Goal: Task Accomplishment & Management: Manage account settings

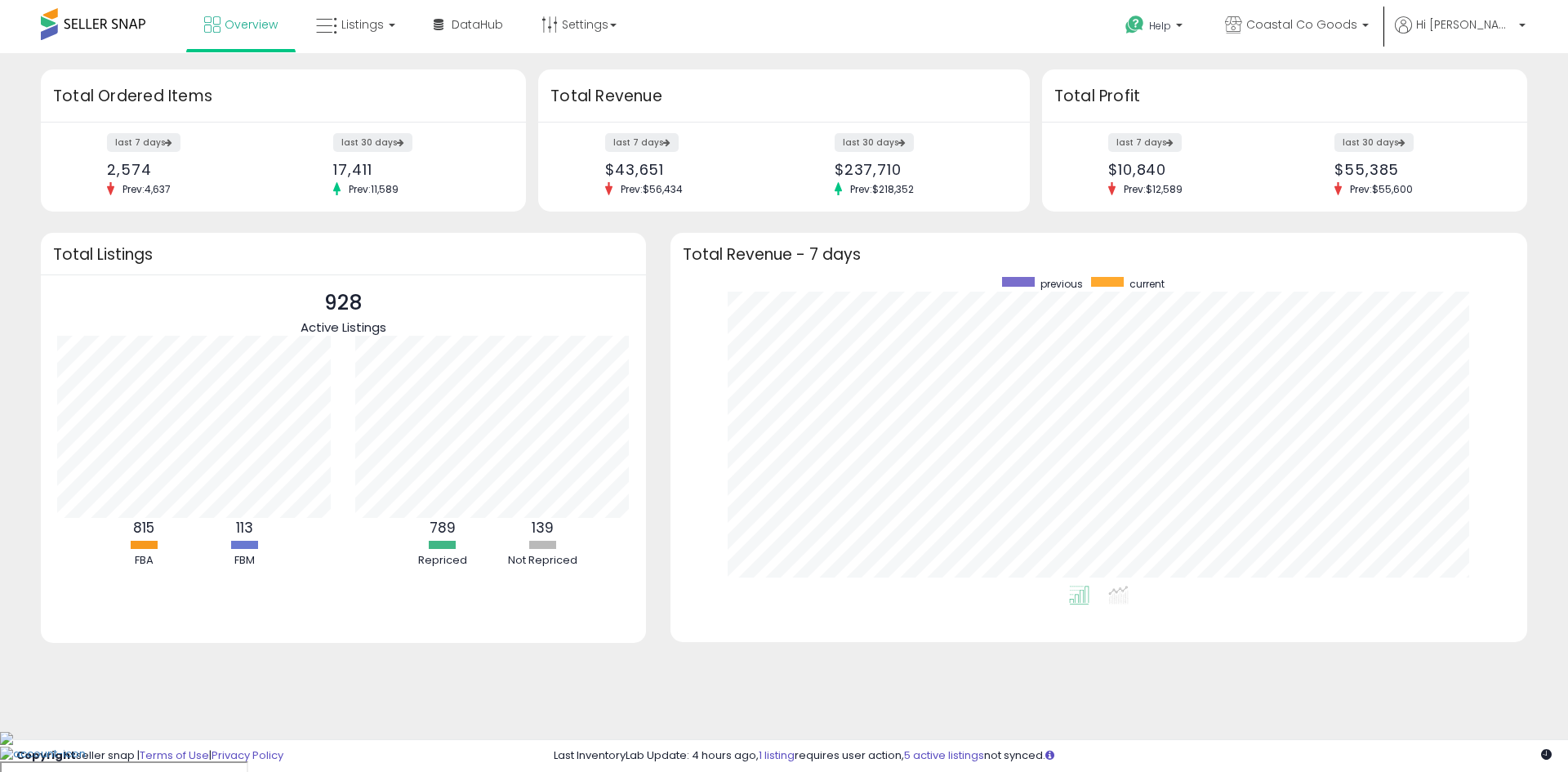
scroll to position [163, 299]
click at [392, 29] on link "Listings" at bounding box center [355, 25] width 104 height 49
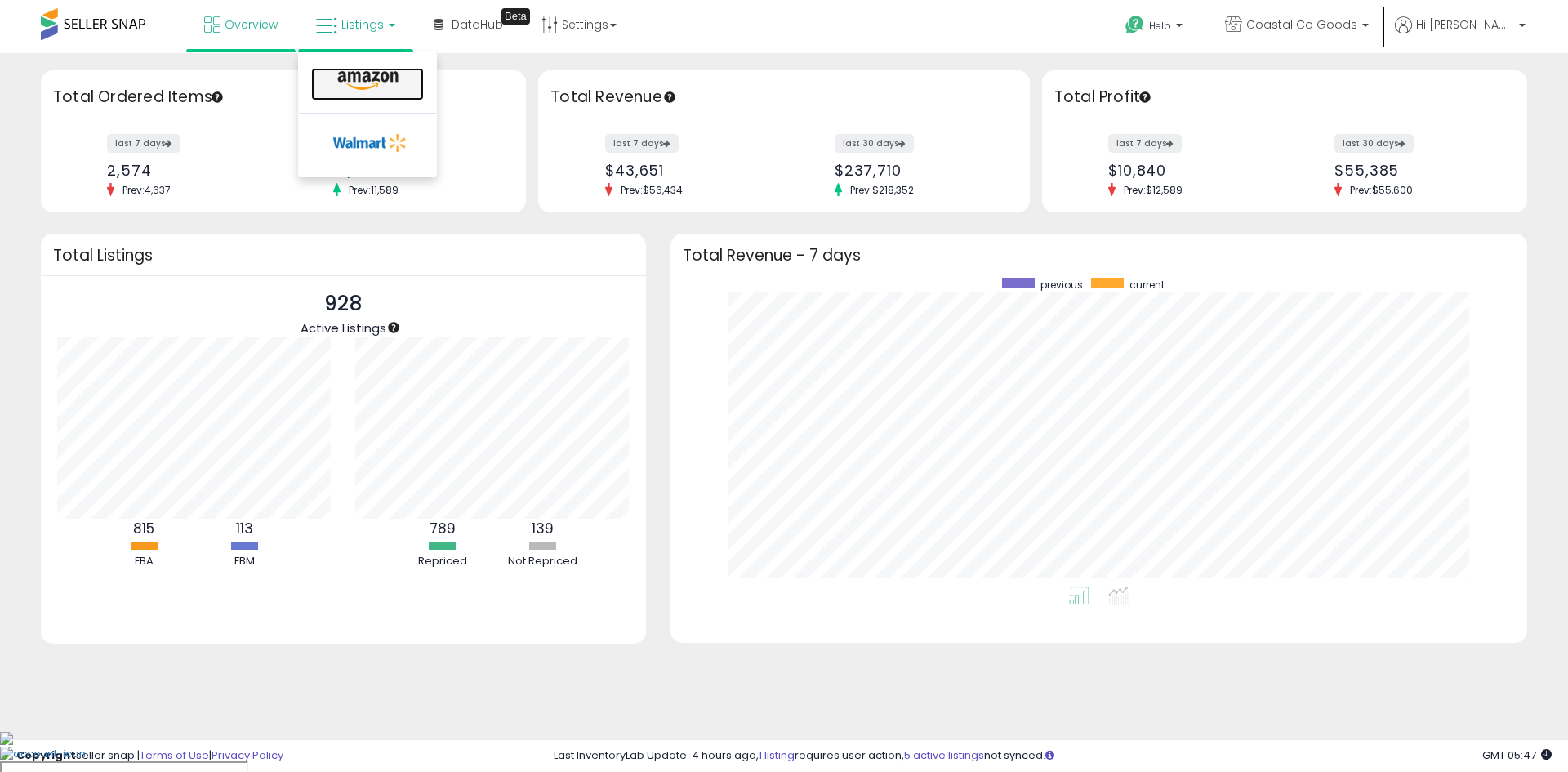
click at [393, 89] on icon at bounding box center [368, 81] width 71 height 22
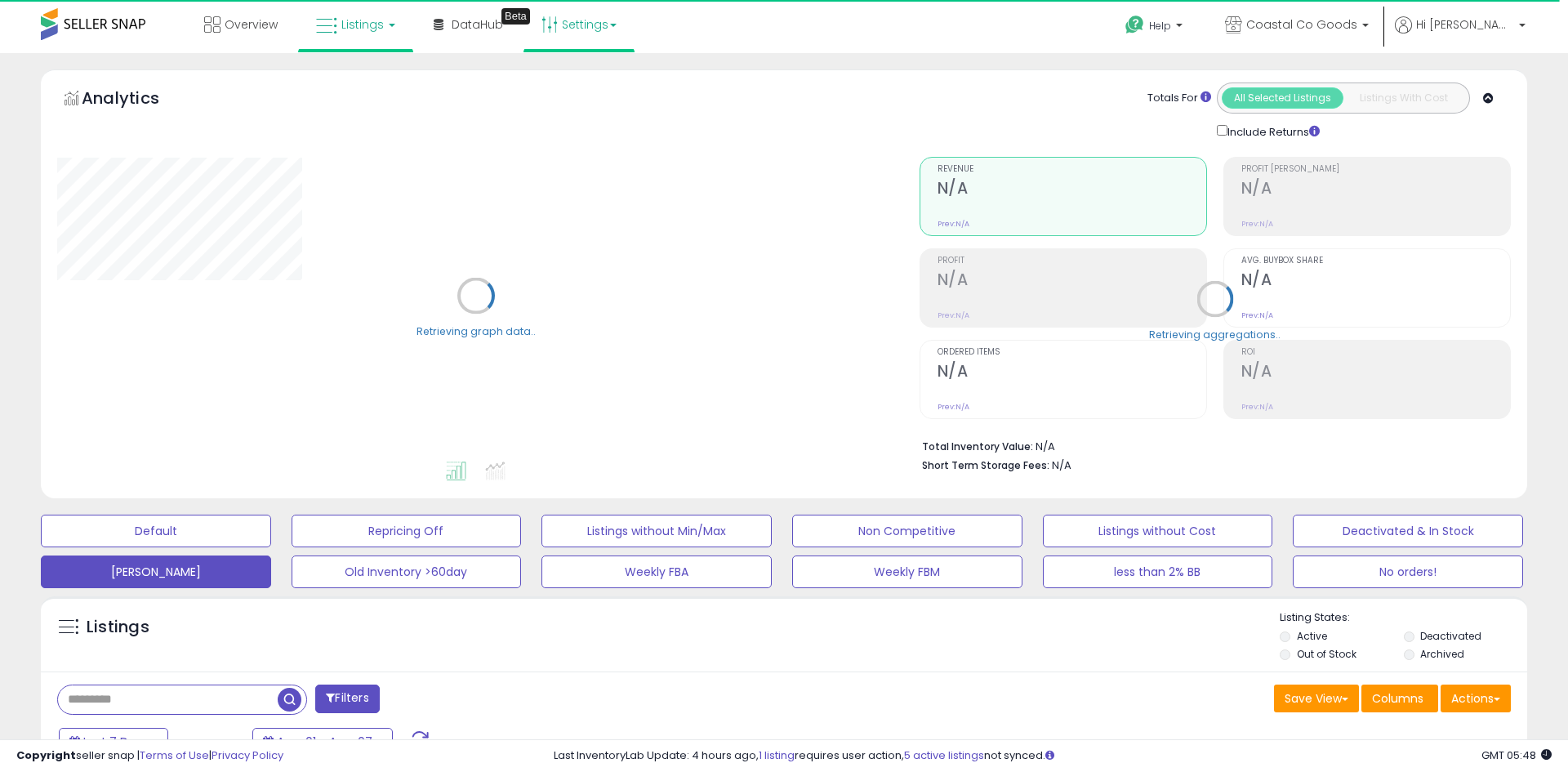
select select "**"
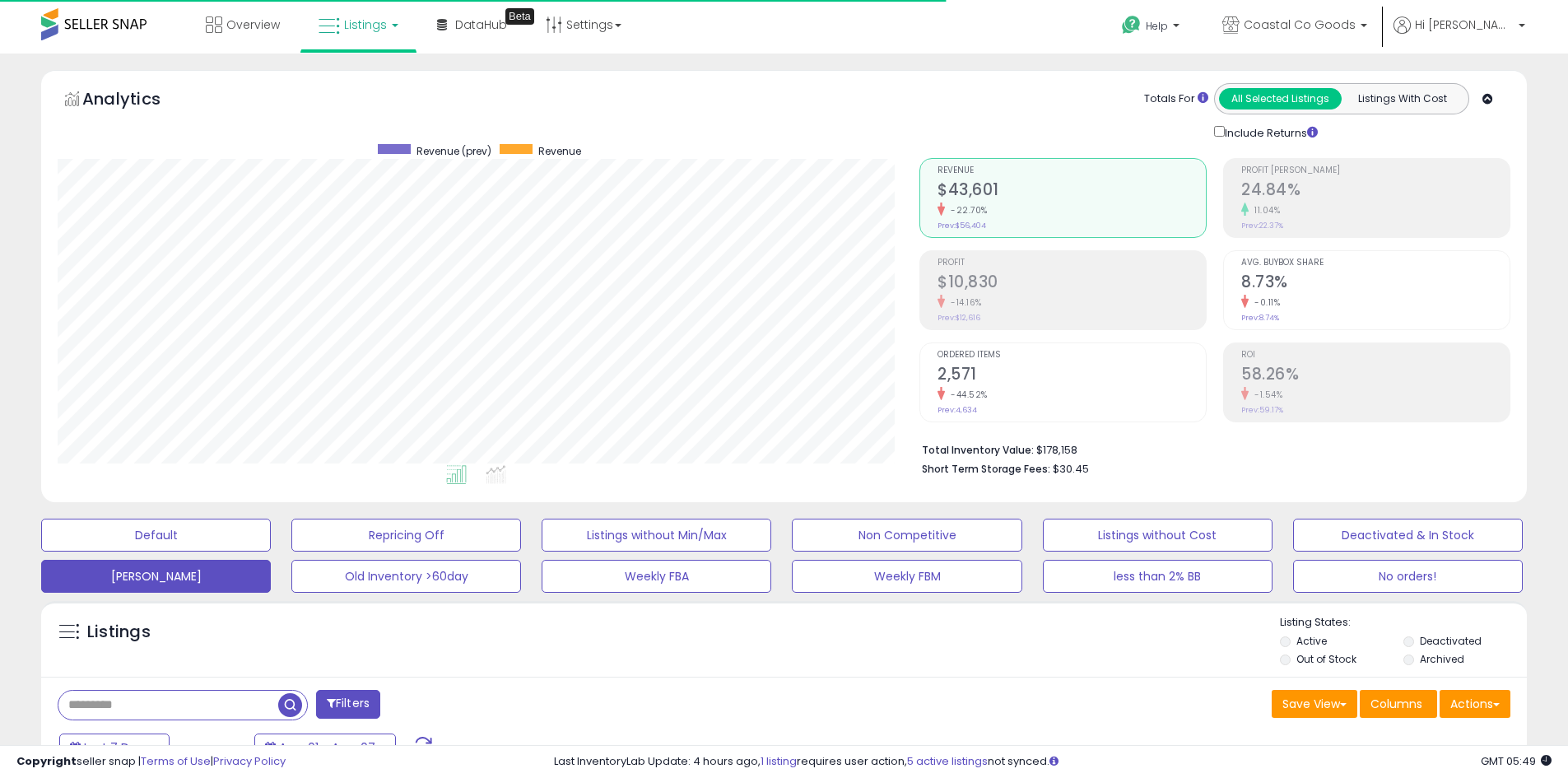
scroll to position [247, 0]
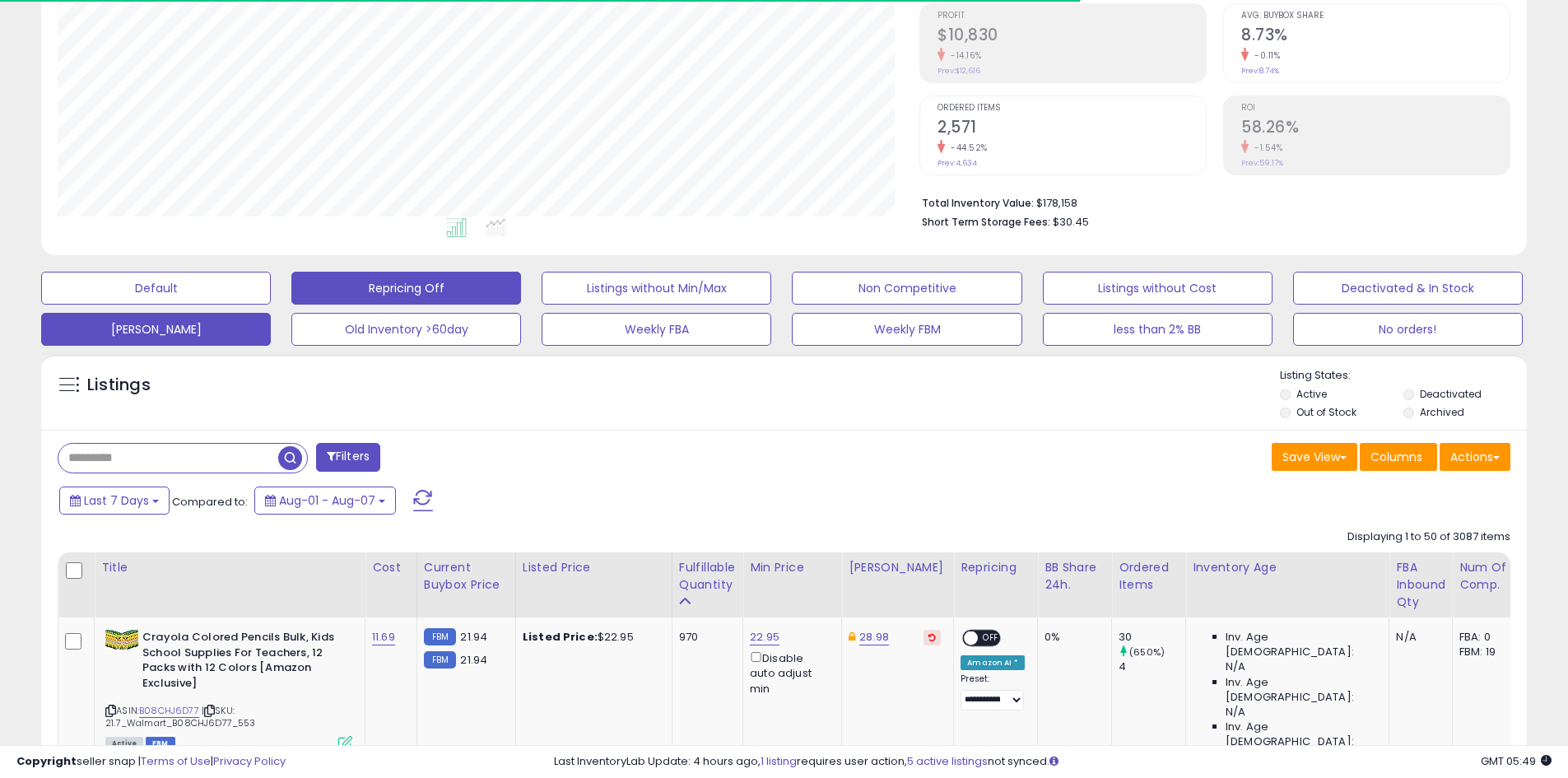
click at [271, 287] on button "Repricing Off" at bounding box center [156, 288] width 230 height 33
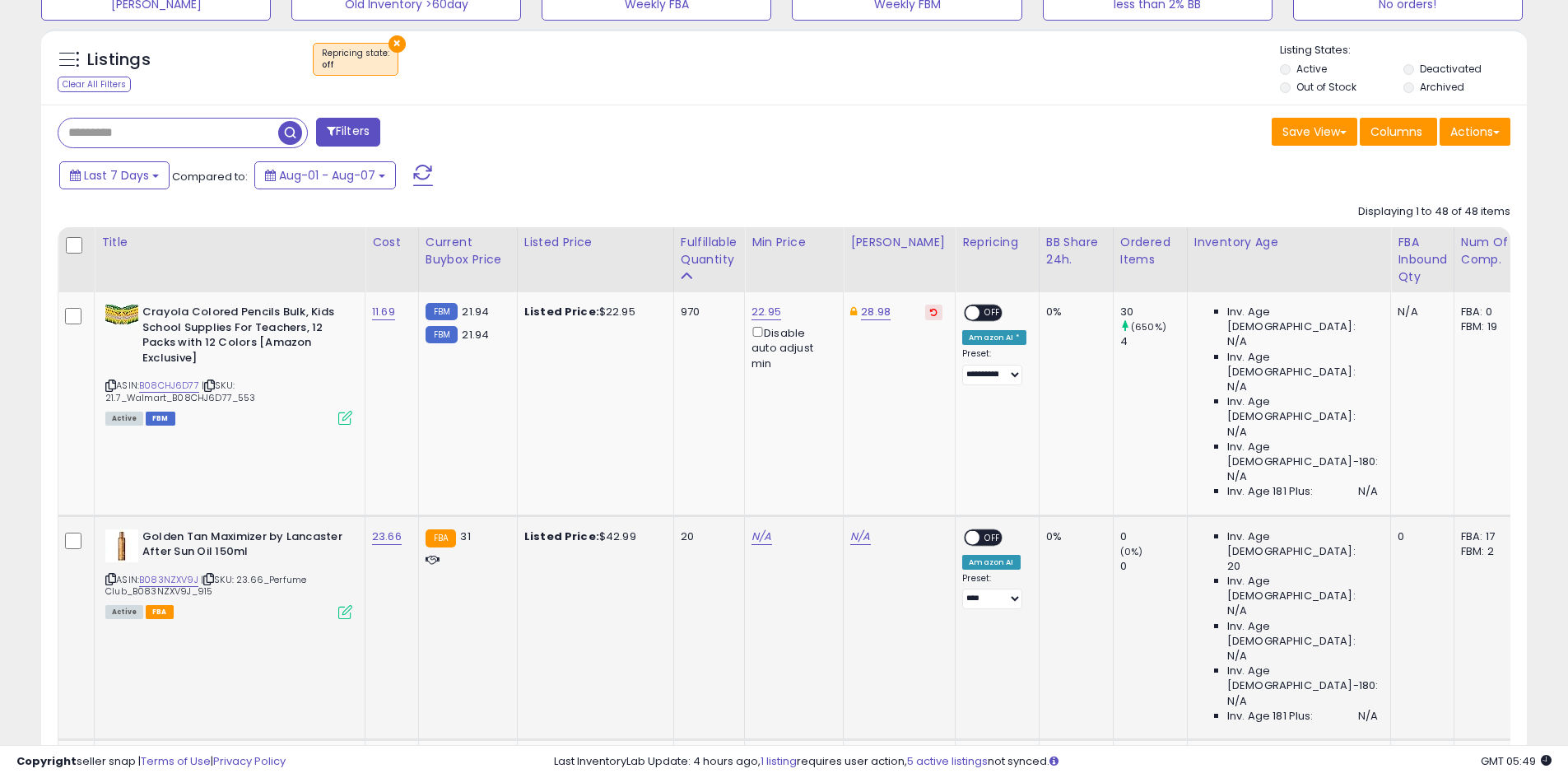
scroll to position [655, 0]
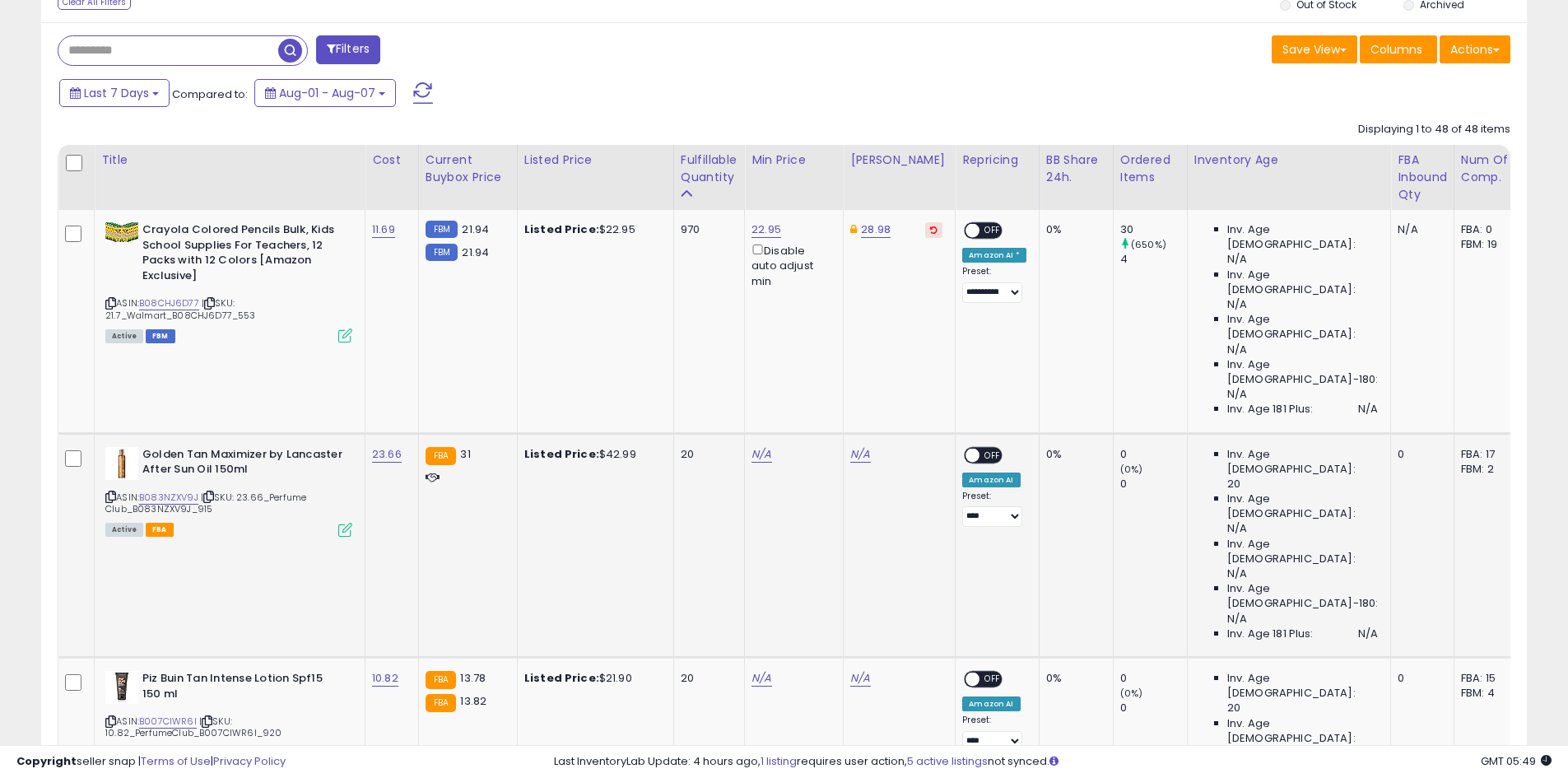
click at [108, 492] on icon at bounding box center [110, 497] width 10 height 9
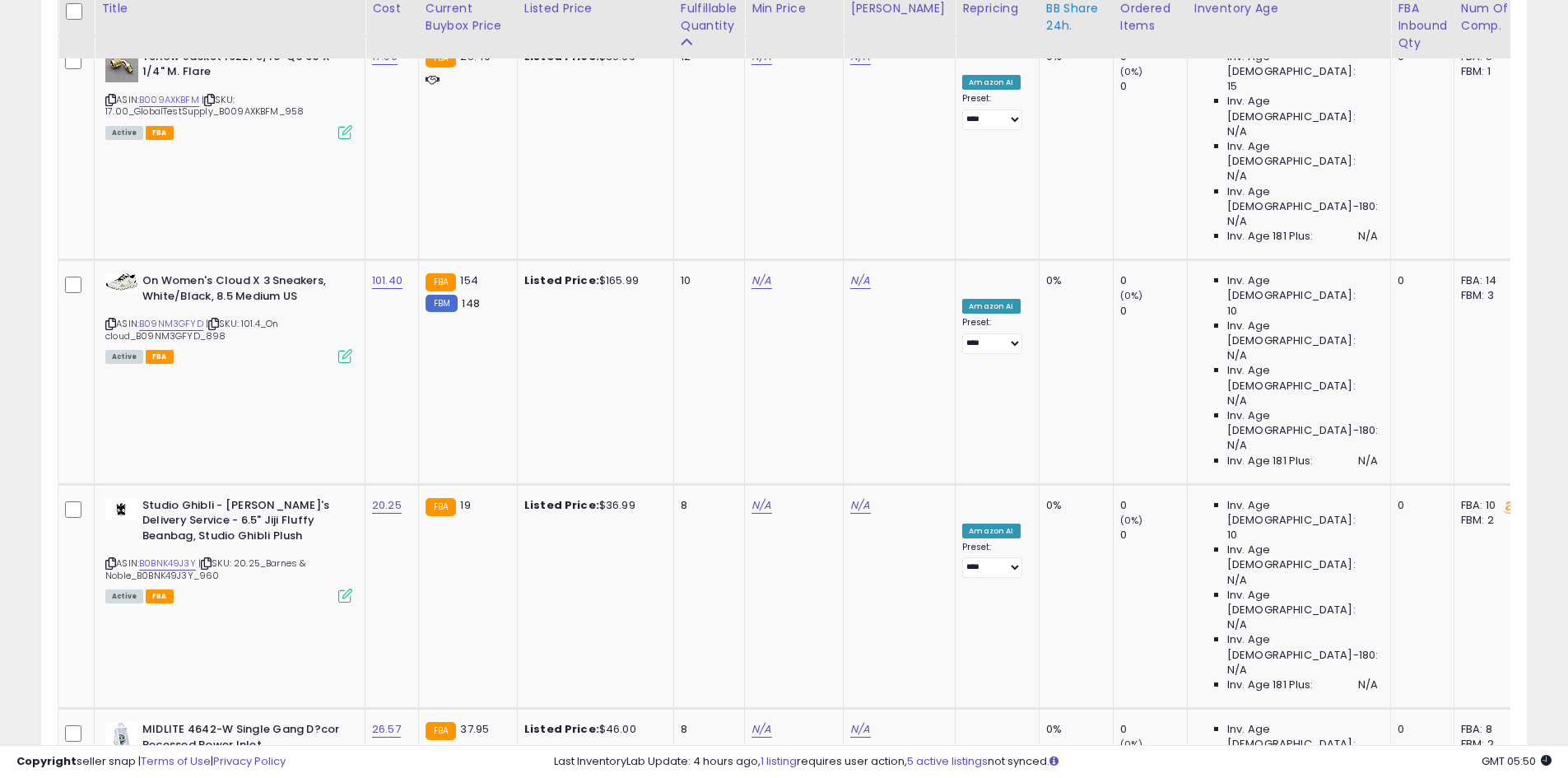
scroll to position [1066, 0]
